Goal: Task Accomplishment & Management: Use online tool/utility

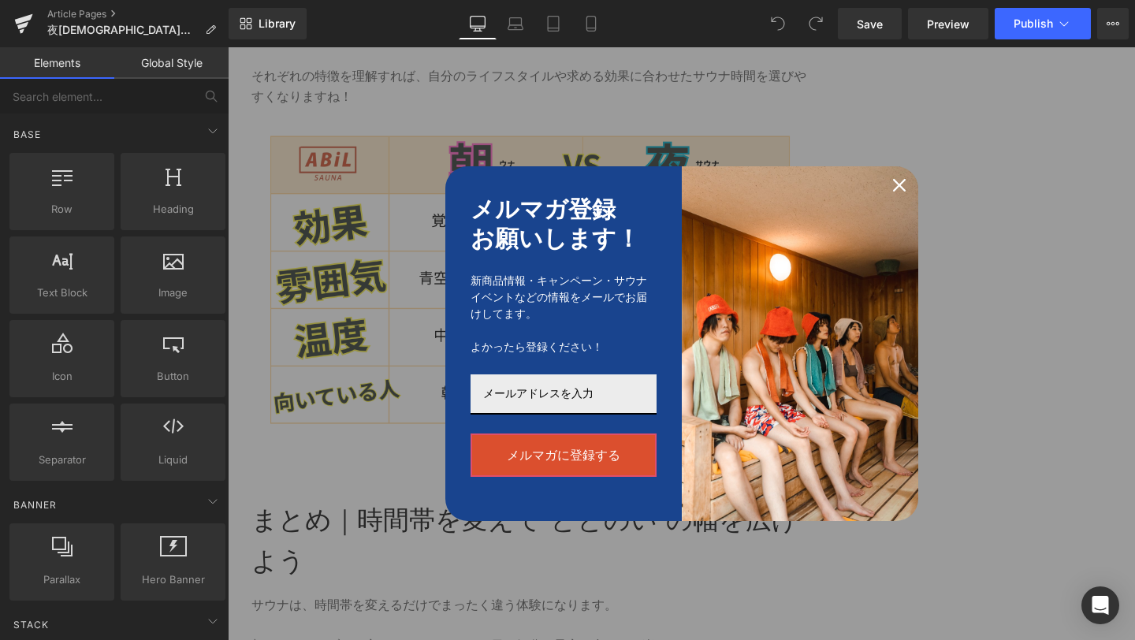
scroll to position [3786, 0]
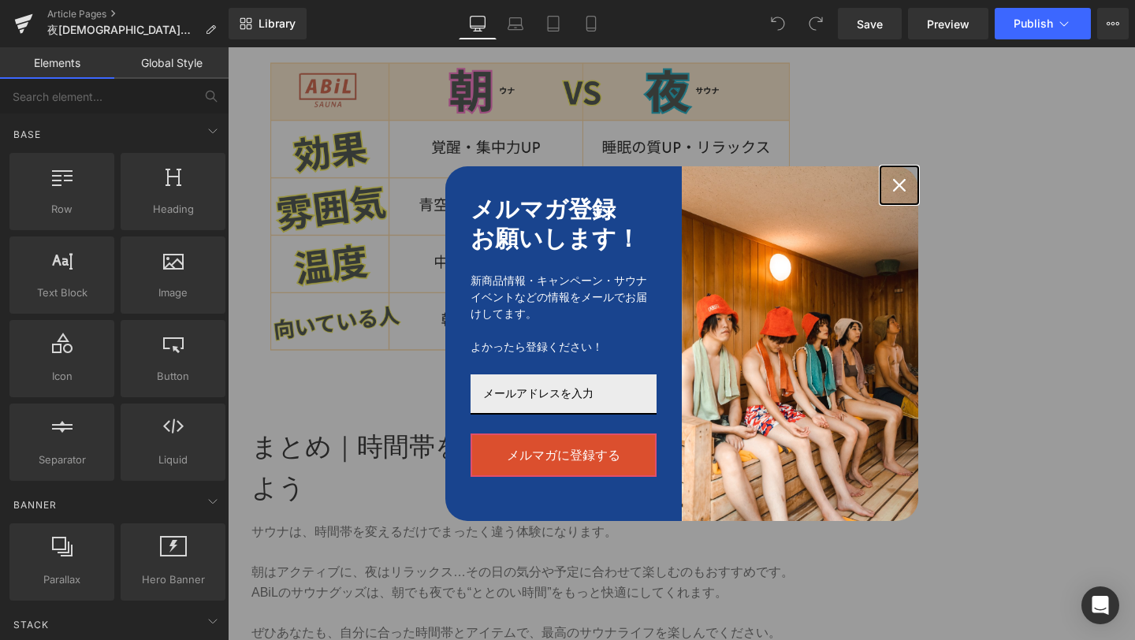
click at [899, 181] on icon "close icon" at bounding box center [899, 185] width 13 height 13
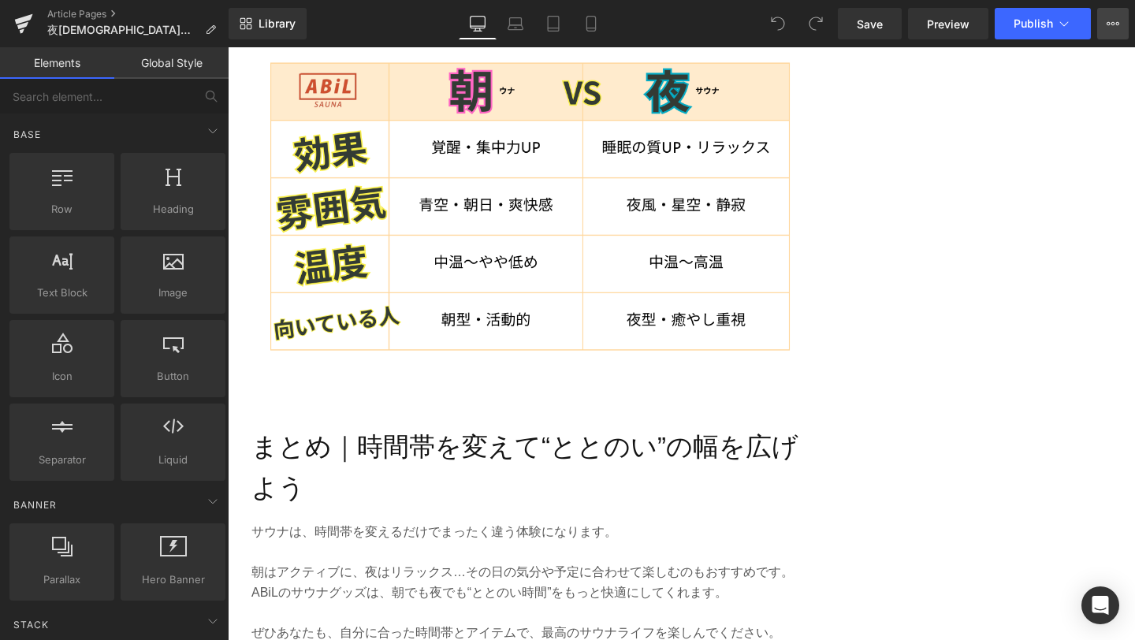
click at [1117, 23] on icon at bounding box center [1113, 23] width 13 height 13
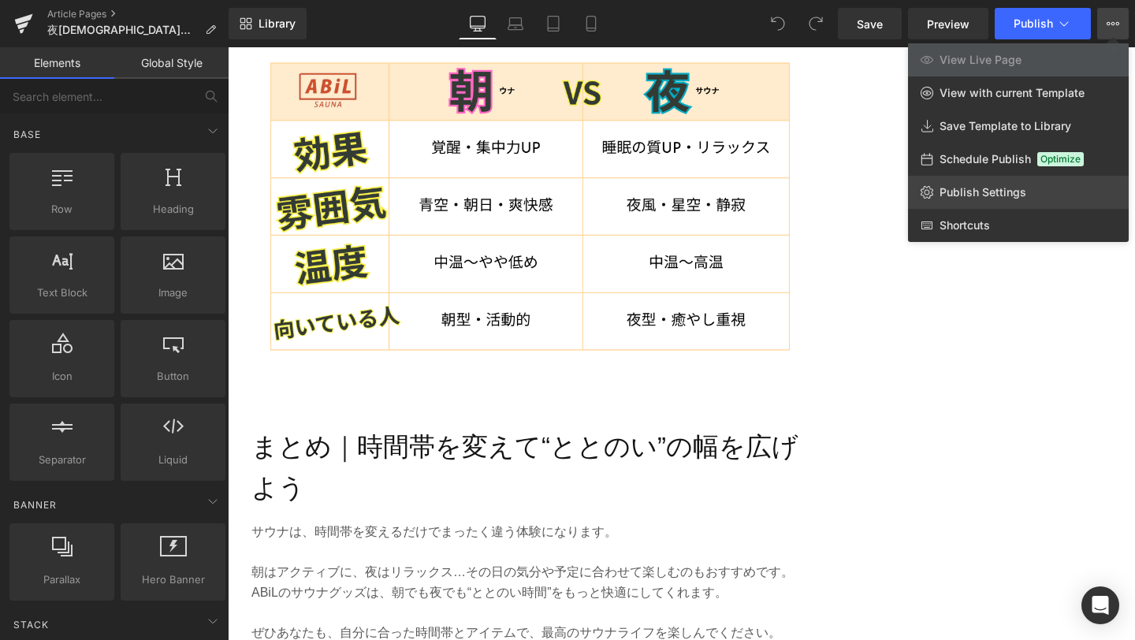
click at [988, 199] on span "Publish Settings" at bounding box center [983, 192] width 87 height 14
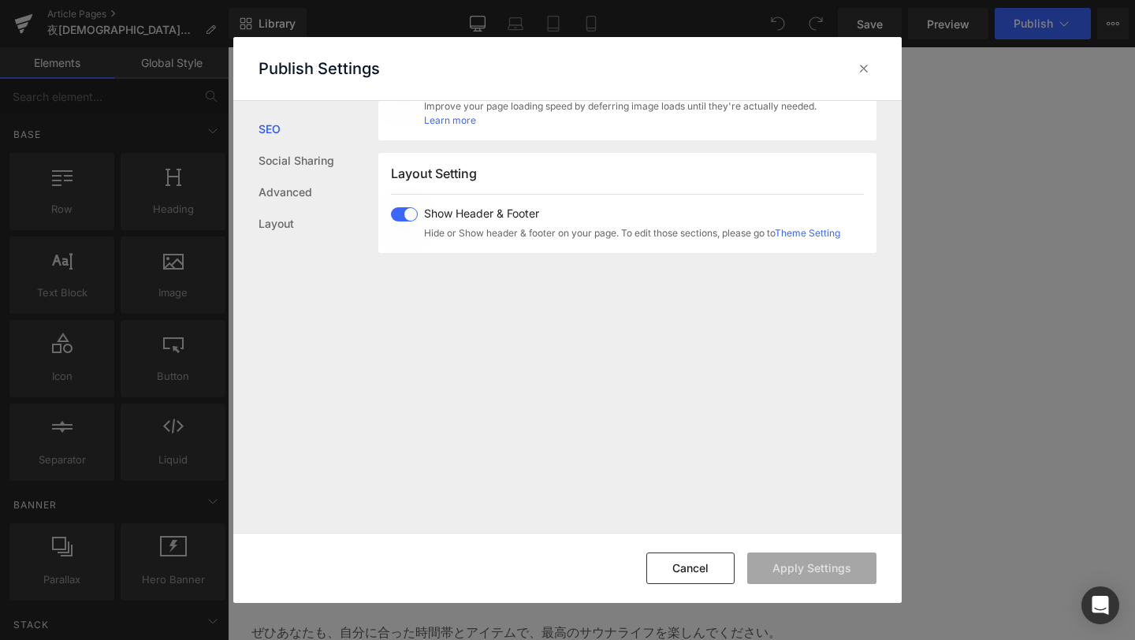
scroll to position [967, 0]
click at [866, 67] on icon at bounding box center [864, 69] width 16 height 16
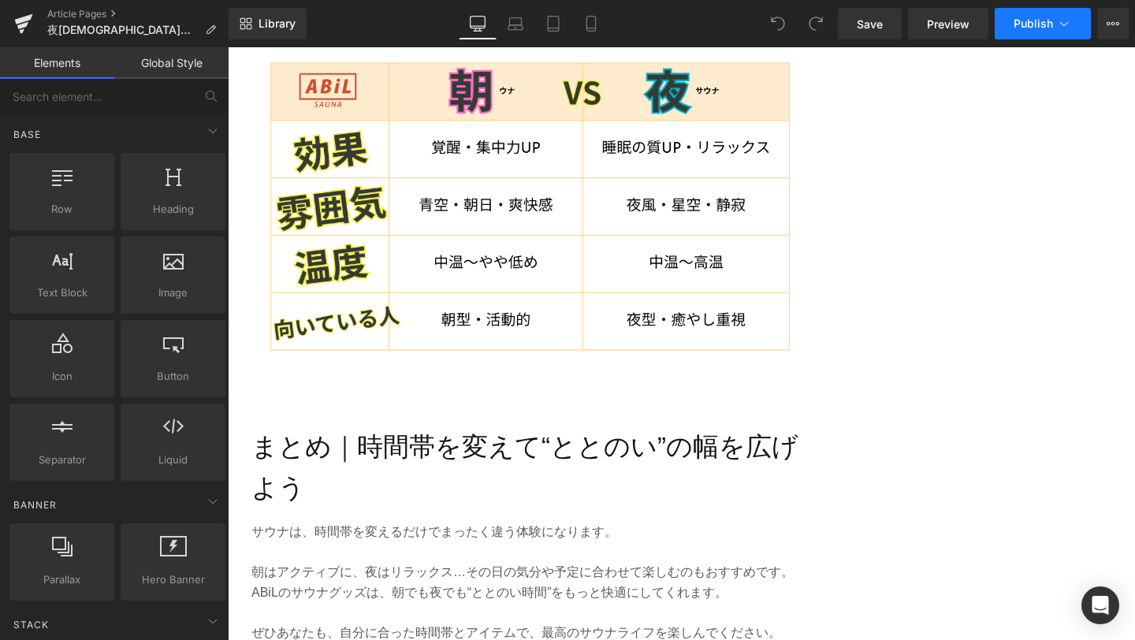
click at [1018, 24] on span "Publish" at bounding box center [1033, 23] width 39 height 13
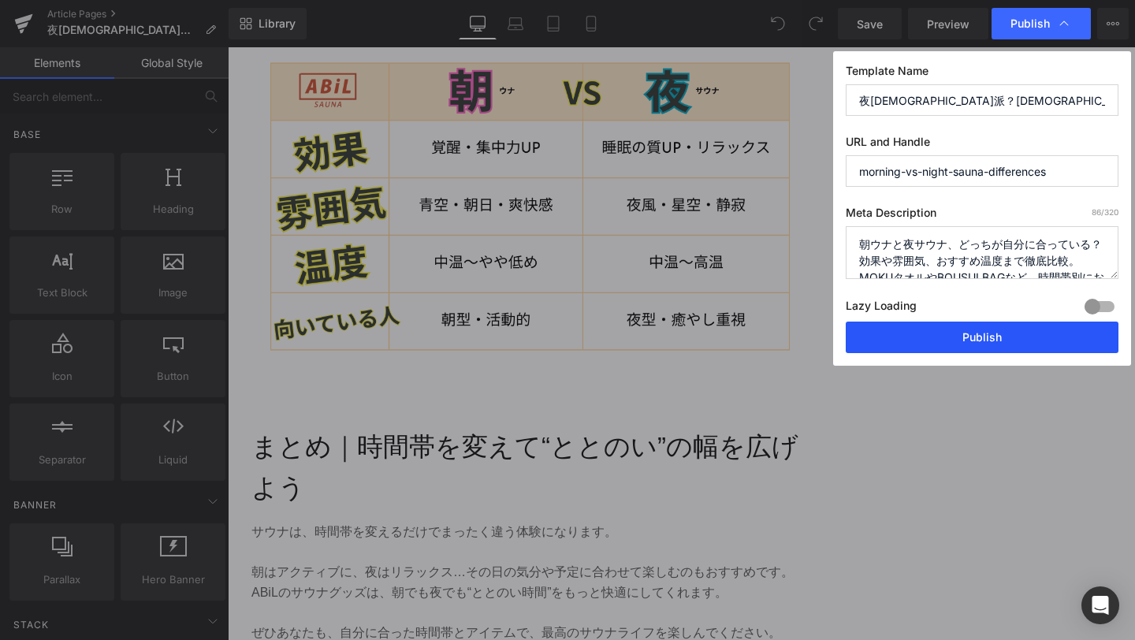
click at [903, 345] on button "Publish" at bounding box center [982, 338] width 273 height 32
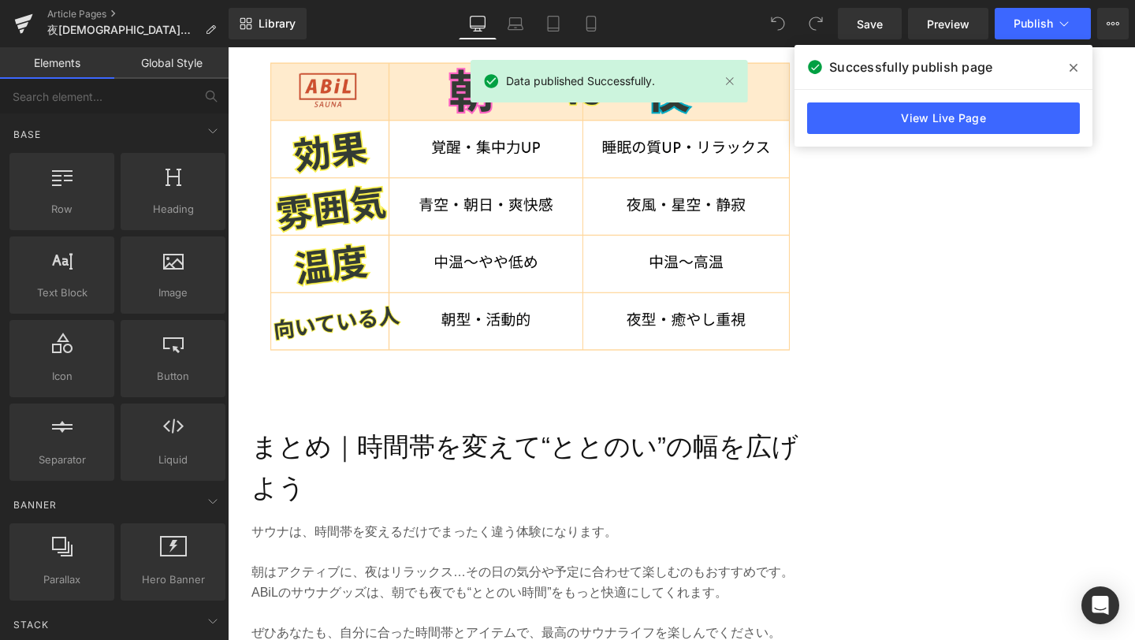
click at [1068, 66] on span at bounding box center [1073, 67] width 25 height 25
